Goal: Transaction & Acquisition: Purchase product/service

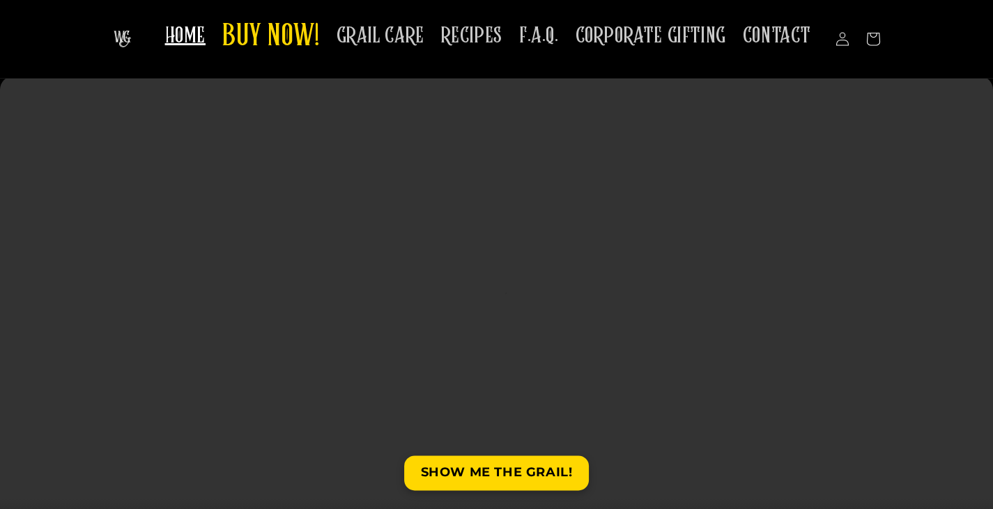
scroll to position [11, 0]
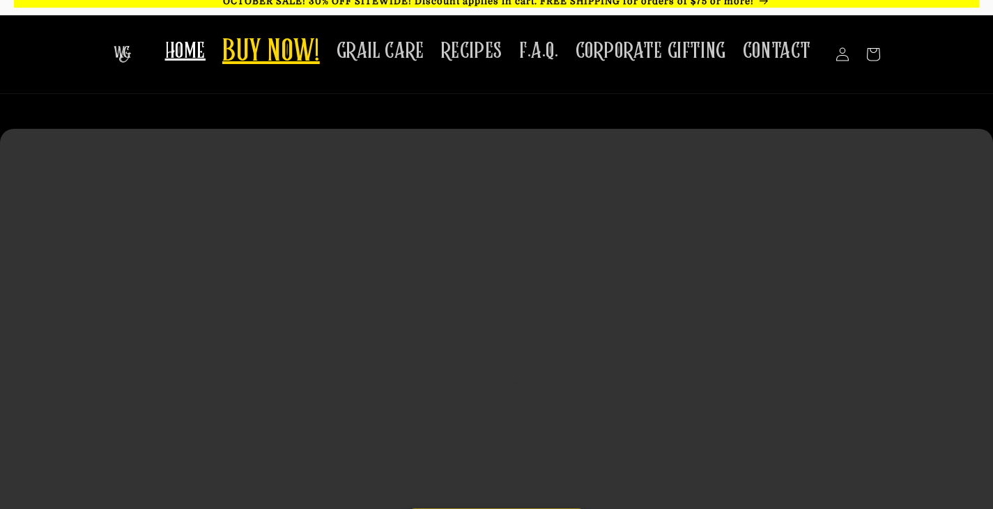
click at [284, 53] on span "BUY NOW!" at bounding box center [271, 52] width 98 height 38
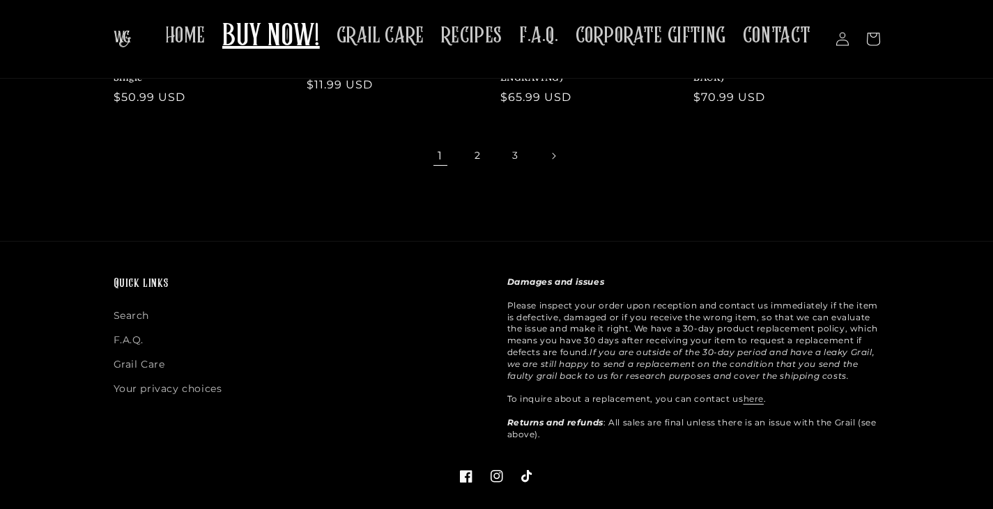
scroll to position [418, 0]
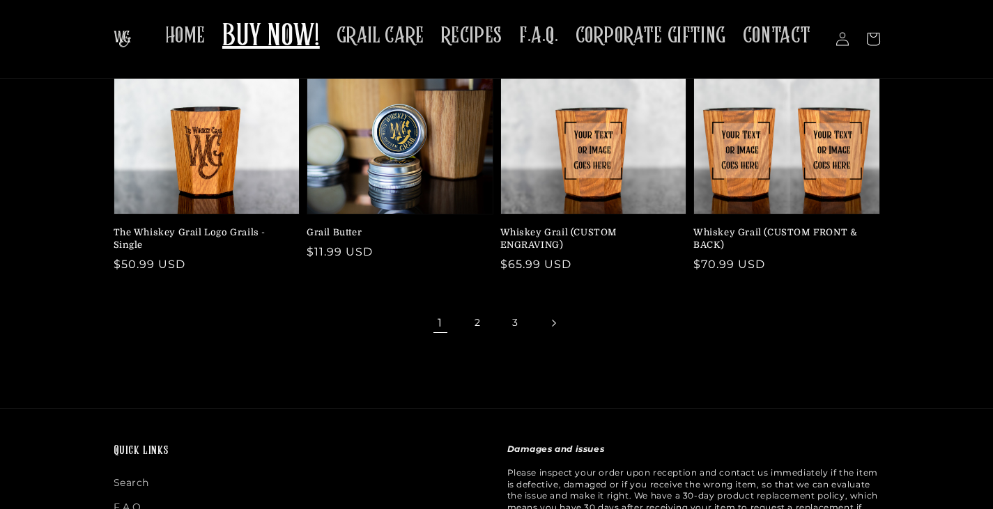
click at [557, 311] on link "Next page" at bounding box center [553, 323] width 31 height 31
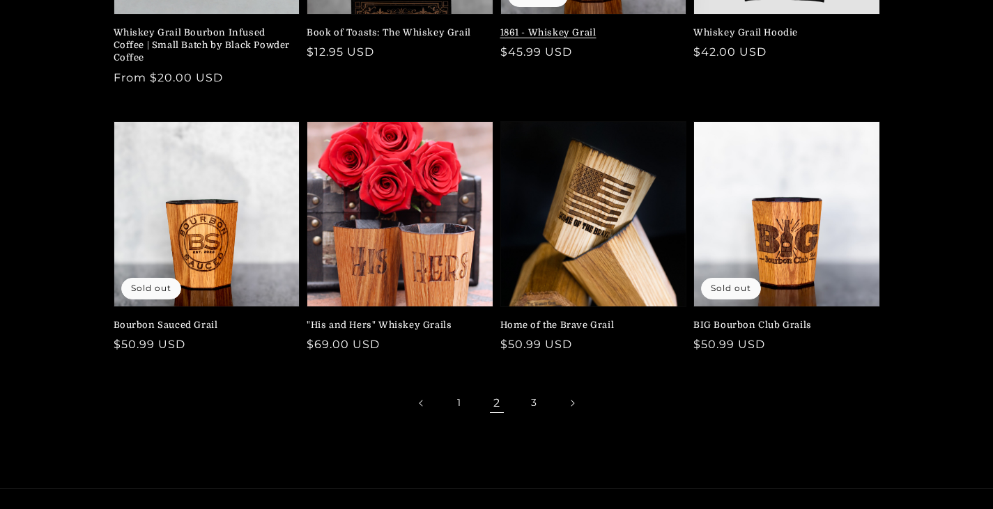
scroll to position [348, 0]
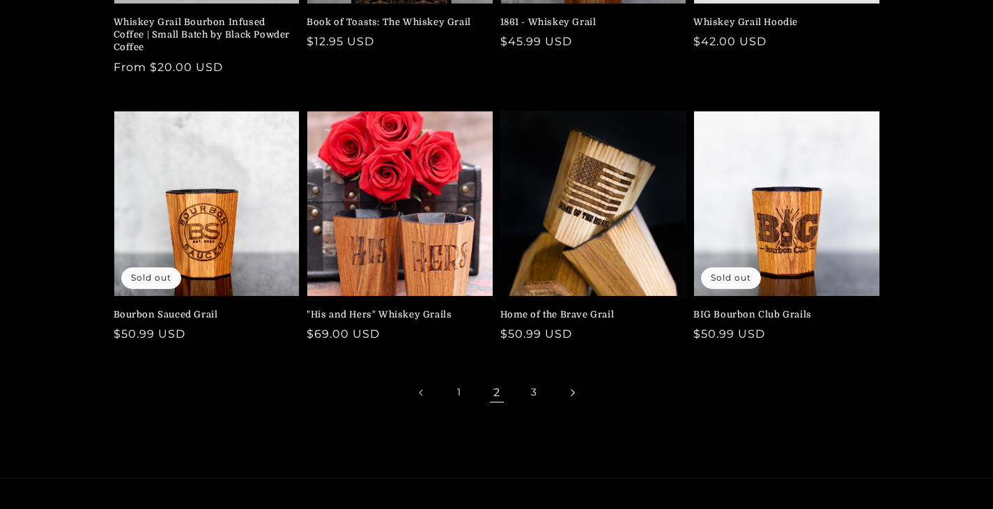
click at [572, 391] on icon "Next page" at bounding box center [572, 393] width 3 height 7
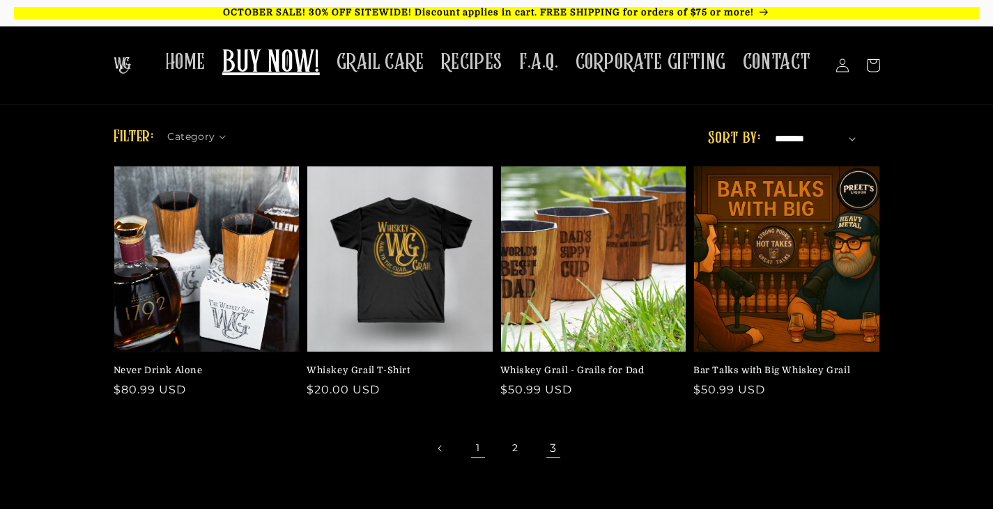
click at [478, 443] on link "1" at bounding box center [478, 448] width 31 height 31
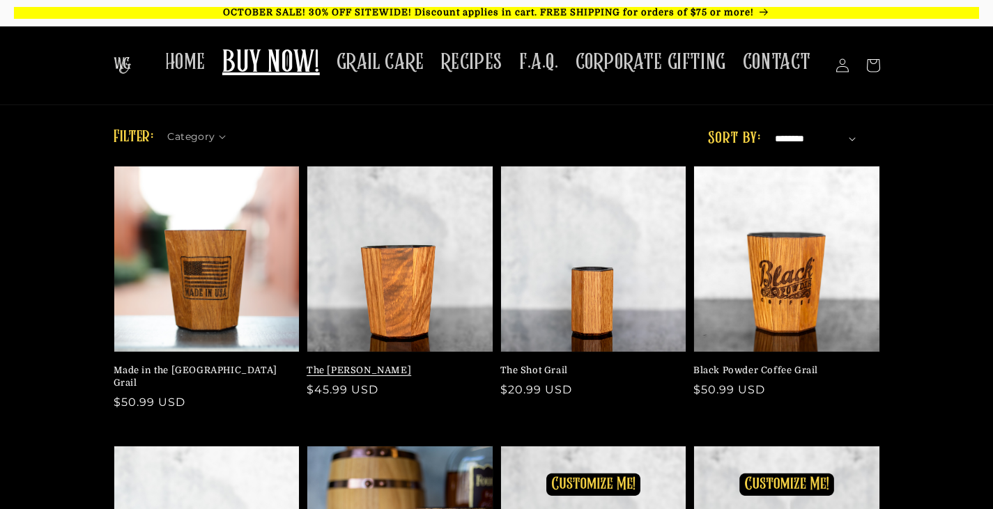
click at [351, 368] on link "The [PERSON_NAME]" at bounding box center [396, 370] width 178 height 13
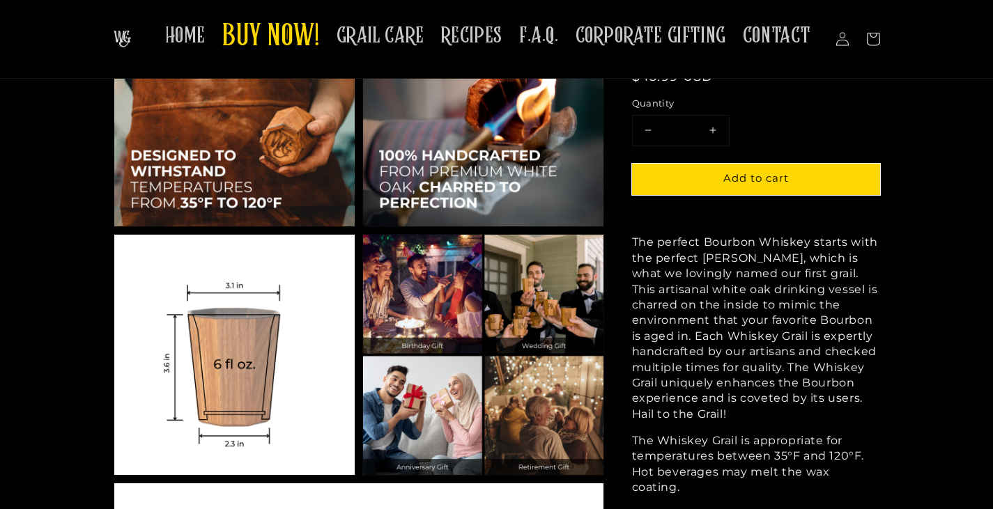
scroll to position [1045, 0]
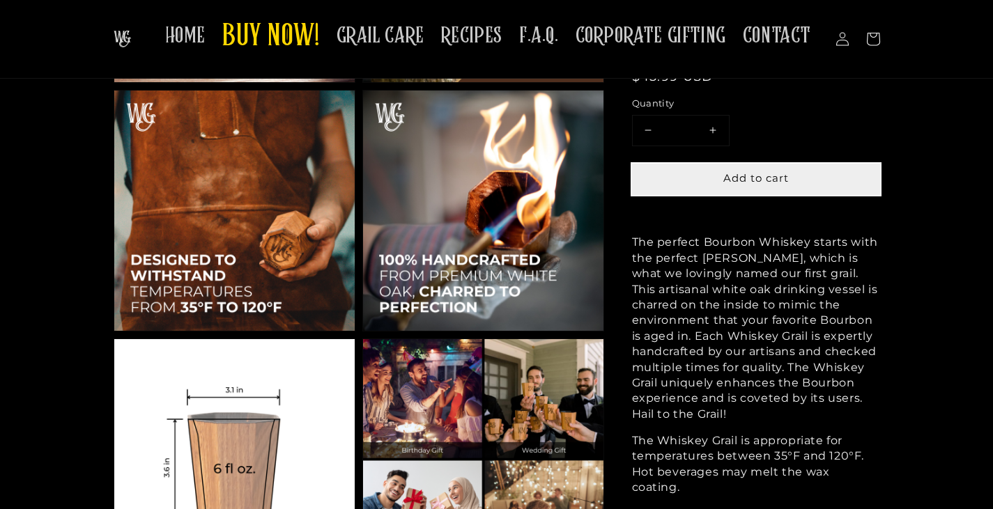
click at [756, 178] on span "Add to cart" at bounding box center [755, 177] width 65 height 13
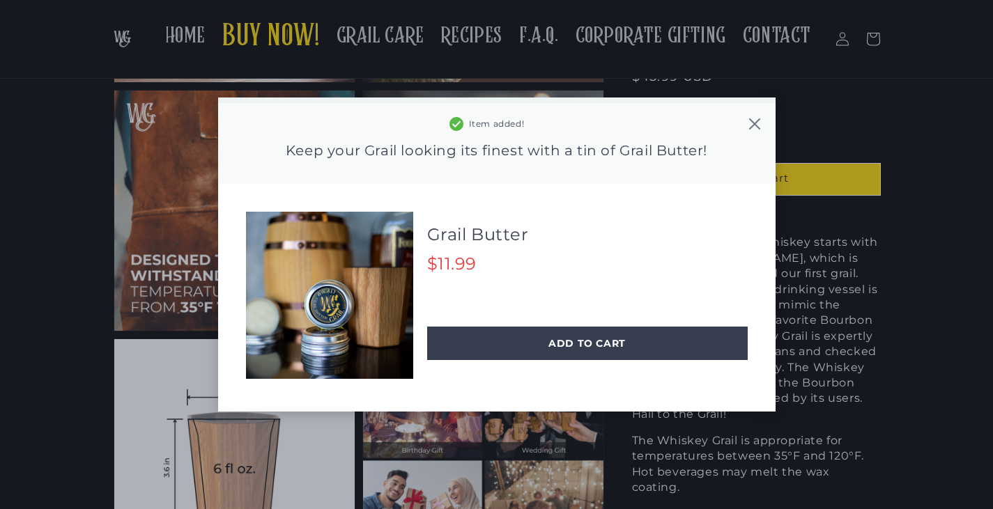
click at [755, 123] on icon at bounding box center [753, 123] width 11 height 11
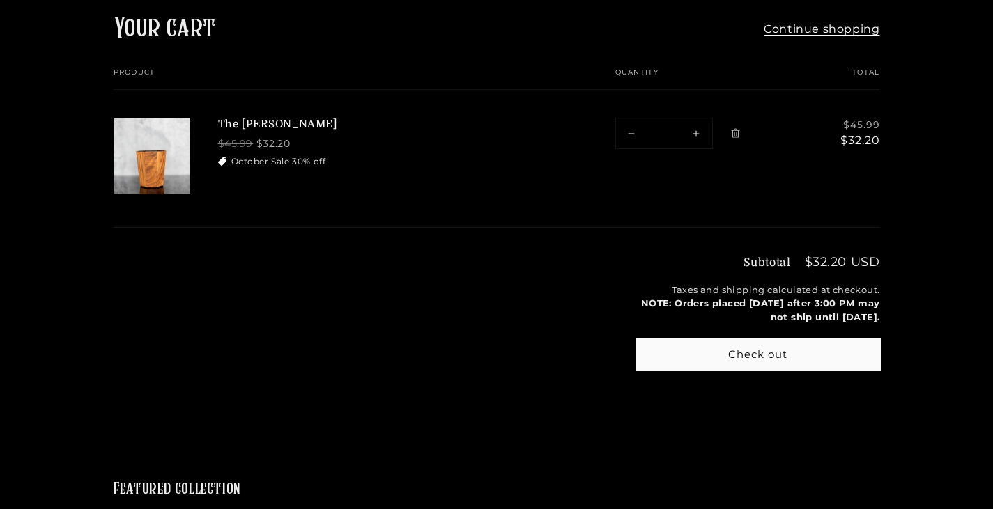
scroll to position [139, 0]
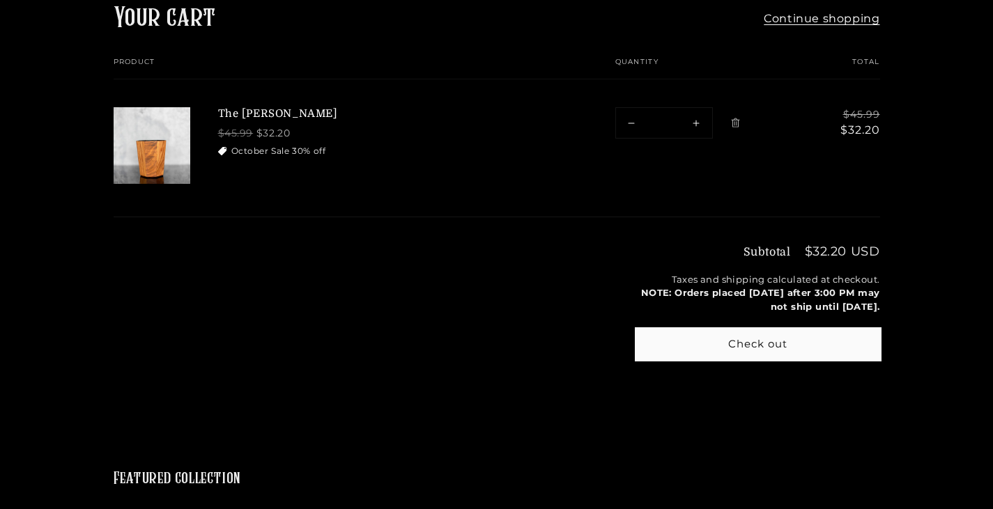
click at [762, 347] on button "Check out" at bounding box center [758, 344] width 244 height 31
